Goal: Transaction & Acquisition: Obtain resource

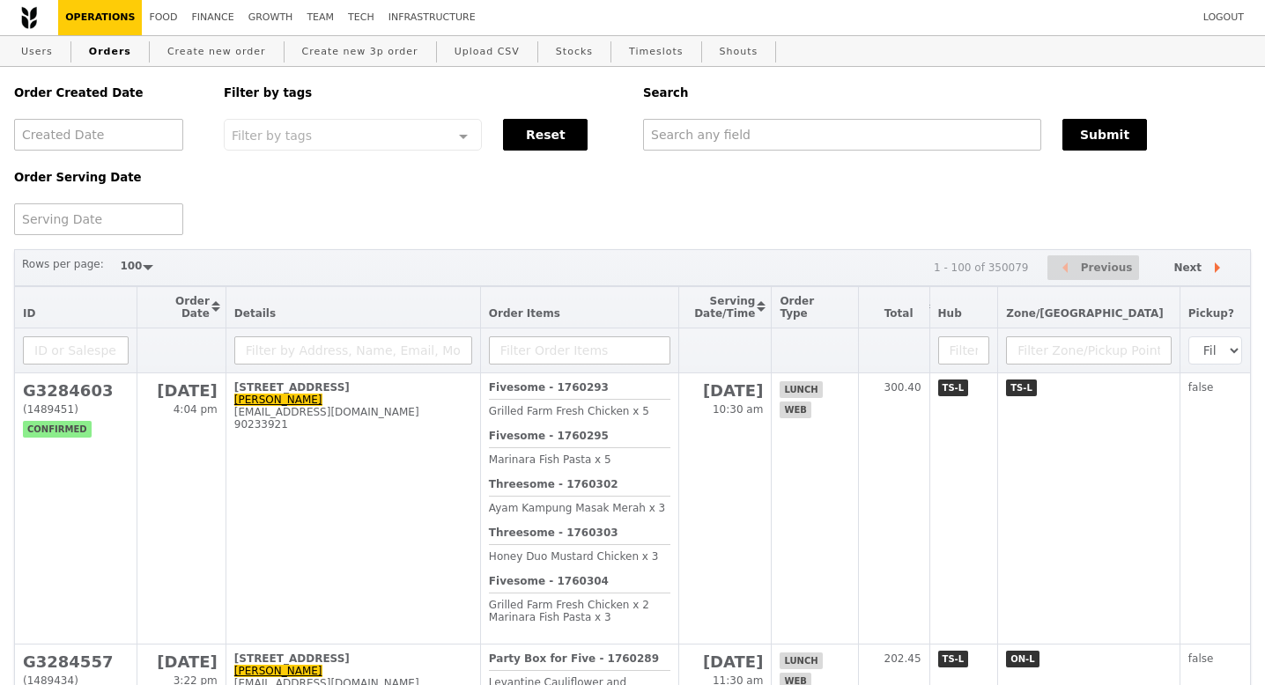
select select "100"
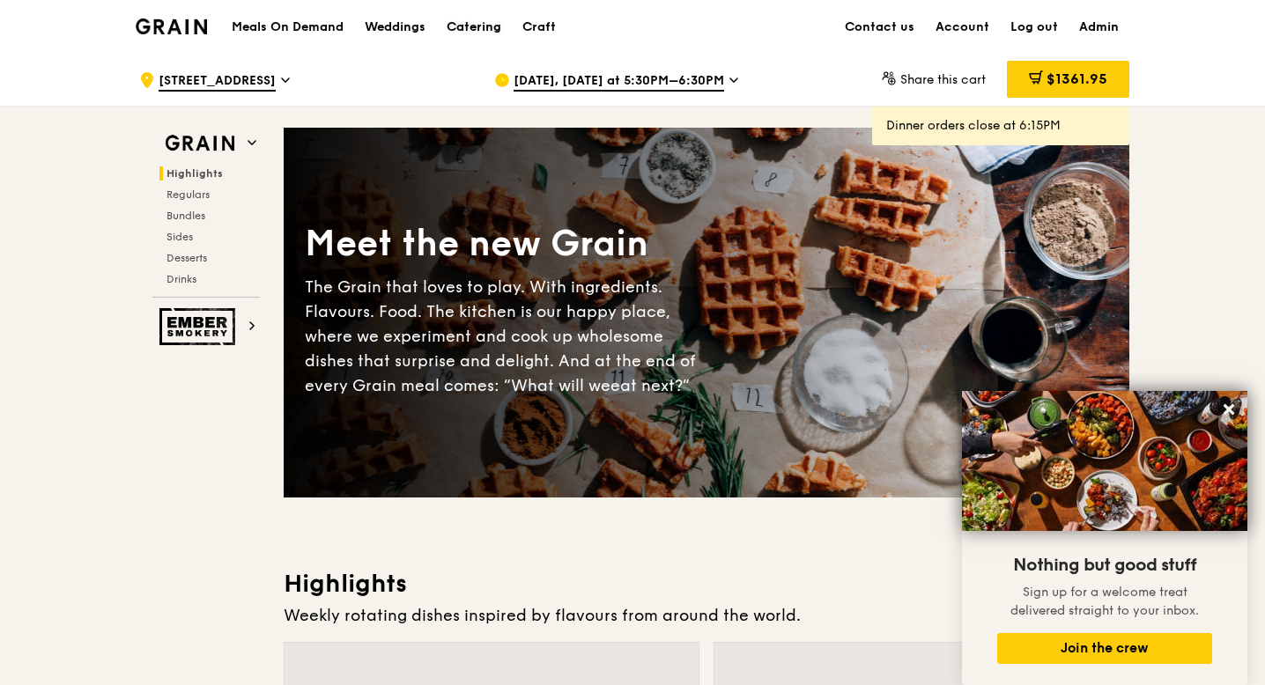
click at [483, 31] on div "Catering" at bounding box center [474, 27] width 55 height 53
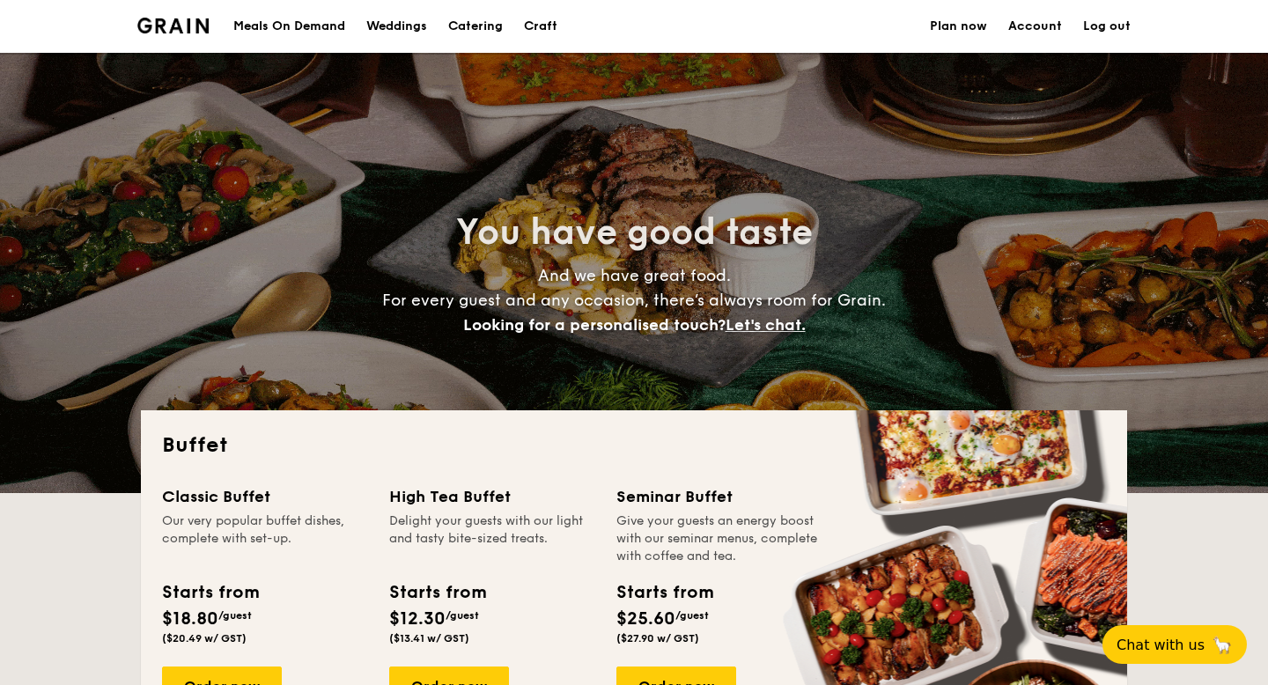
select select
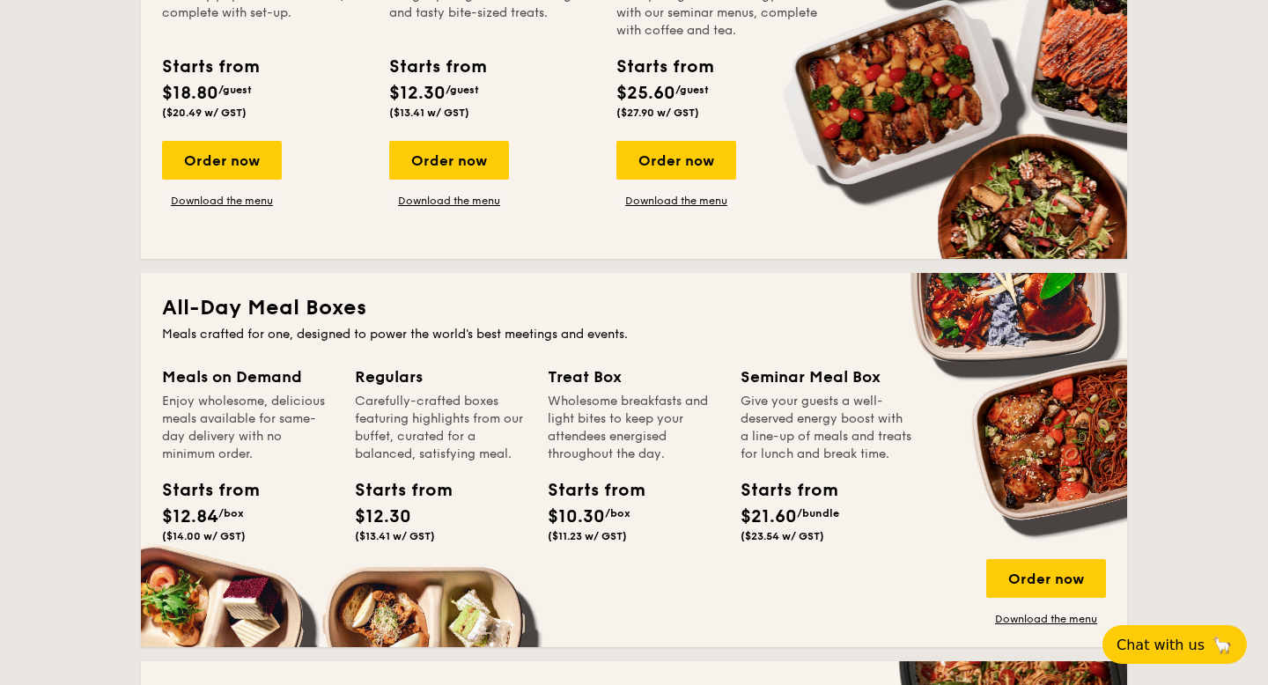
scroll to position [568, 0]
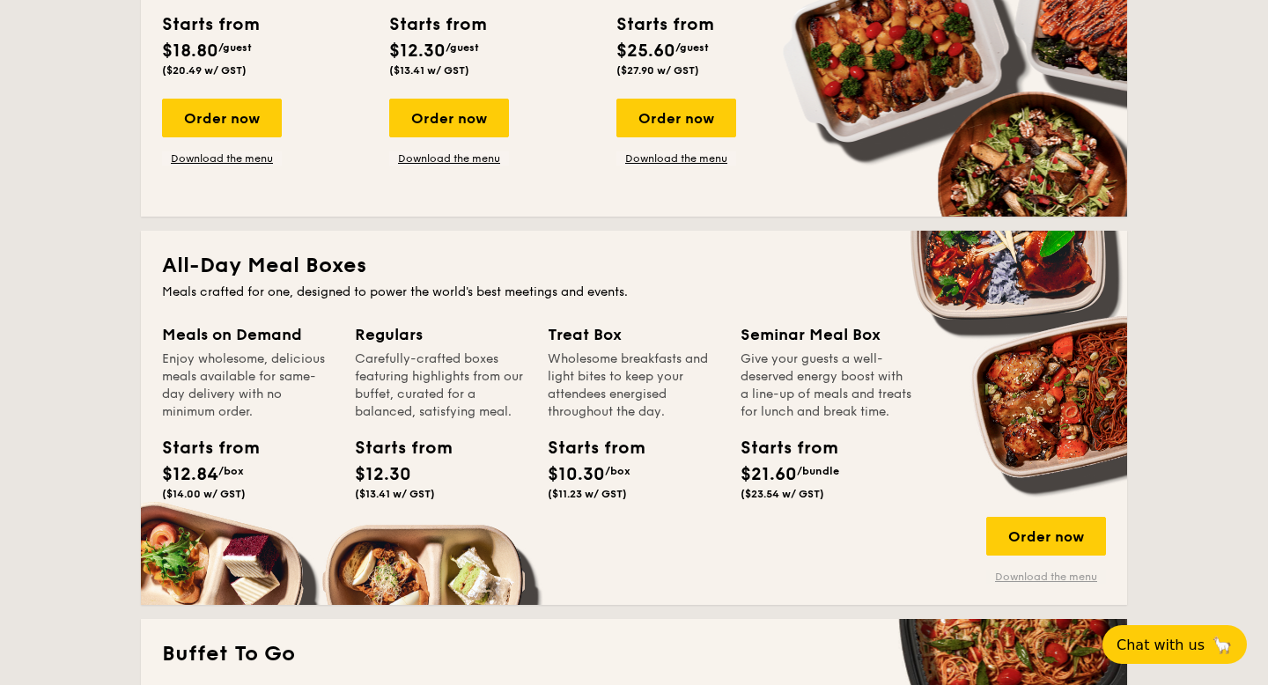
click at [1054, 575] on link "Download the menu" at bounding box center [1046, 577] width 120 height 14
